Goal: Information Seeking & Learning: Check status

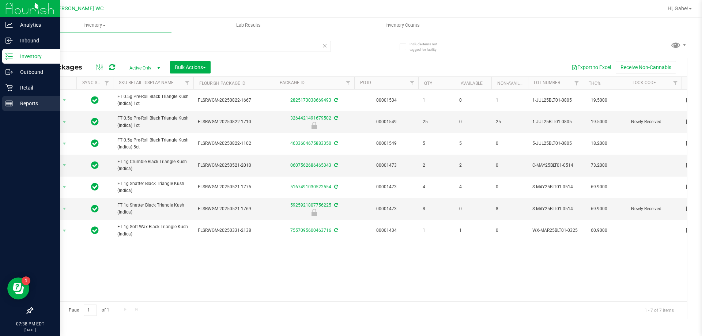
click at [34, 106] on p "Reports" at bounding box center [35, 103] width 44 height 9
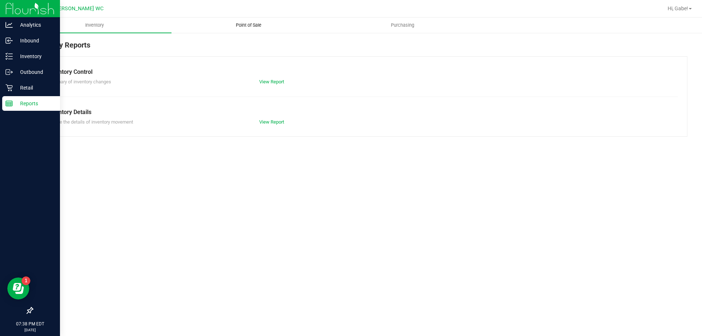
click at [238, 24] on span "Point of Sale" at bounding box center [248, 25] width 45 height 7
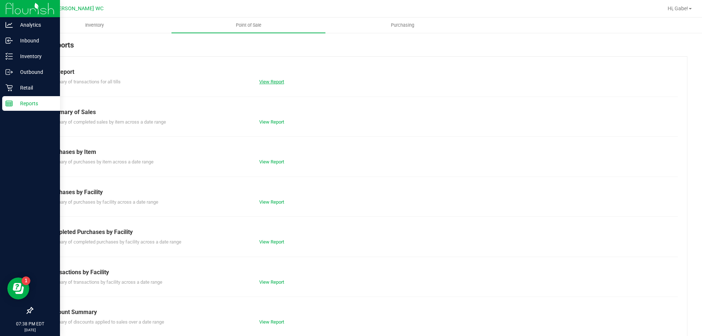
click at [264, 83] on link "View Report" at bounding box center [271, 81] width 25 height 5
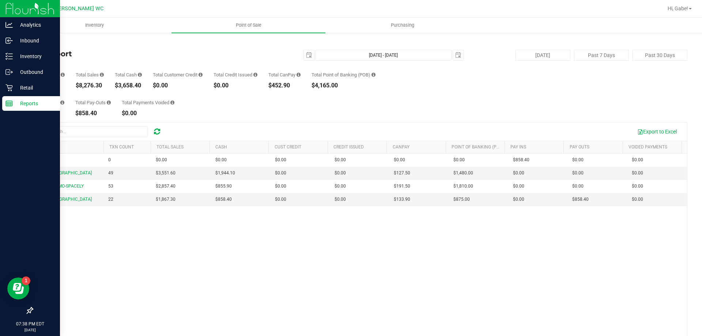
click at [301, 118] on div "Back Till Report [DATE] [DATE] - [DATE] [DATE] [DATE] Past 7 Days Past 30 Days …" at bounding box center [359, 211] width 655 height 344
